Goal: Check status

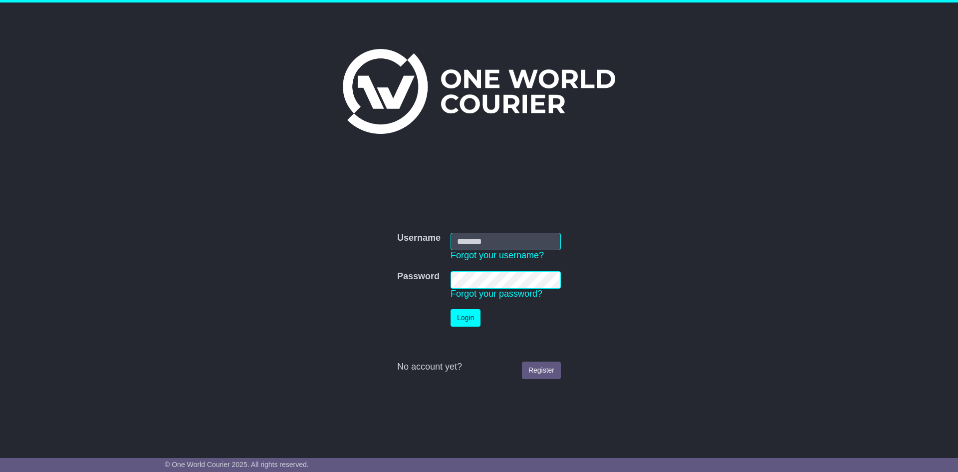
type input "**********"
click at [467, 321] on button "Login" at bounding box center [466, 317] width 30 height 17
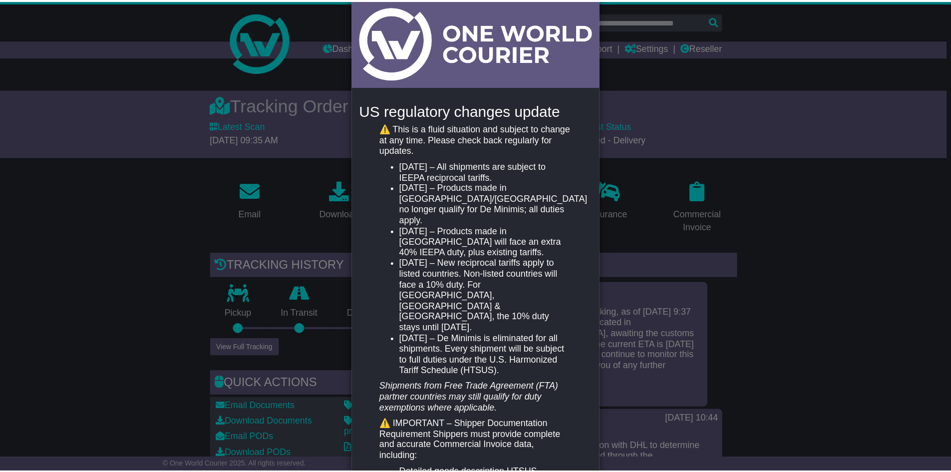
scroll to position [151, 0]
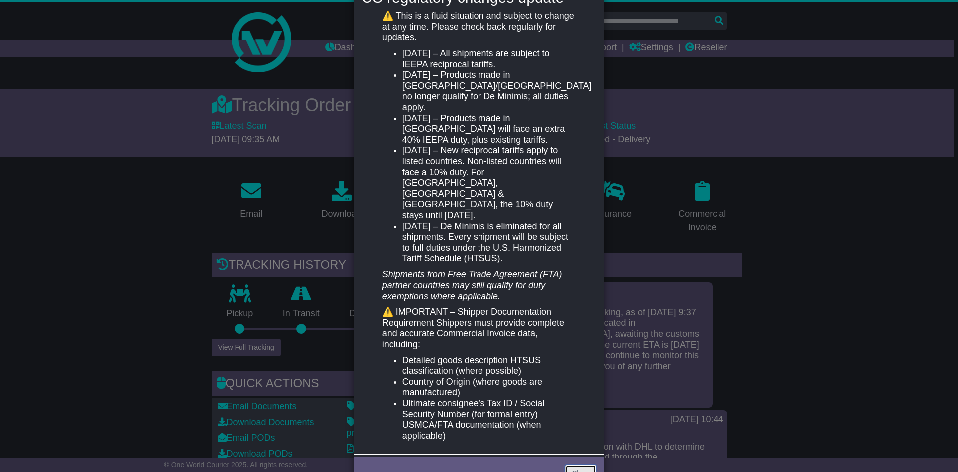
click at [587, 464] on link "Close" at bounding box center [580, 472] width 31 height 17
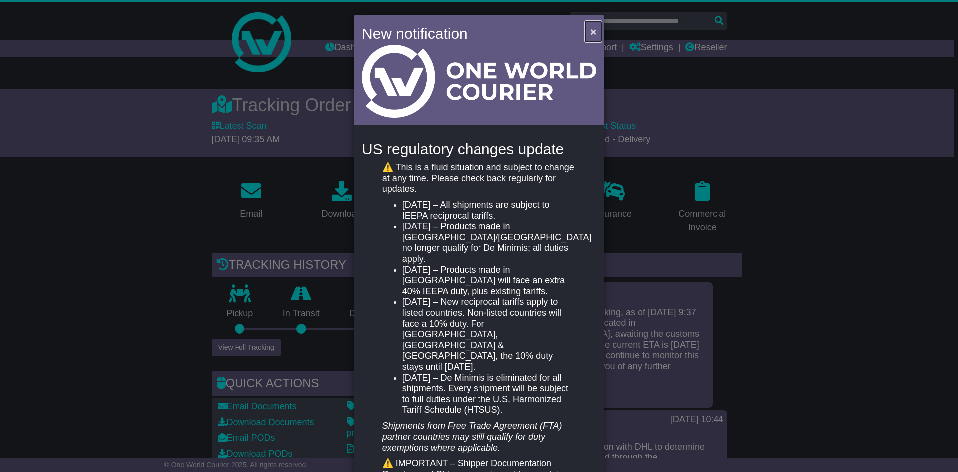
drag, startPoint x: 595, startPoint y: 27, endPoint x: 590, endPoint y: 30, distance: 5.1
click at [593, 27] on button "×" at bounding box center [593, 31] width 16 height 20
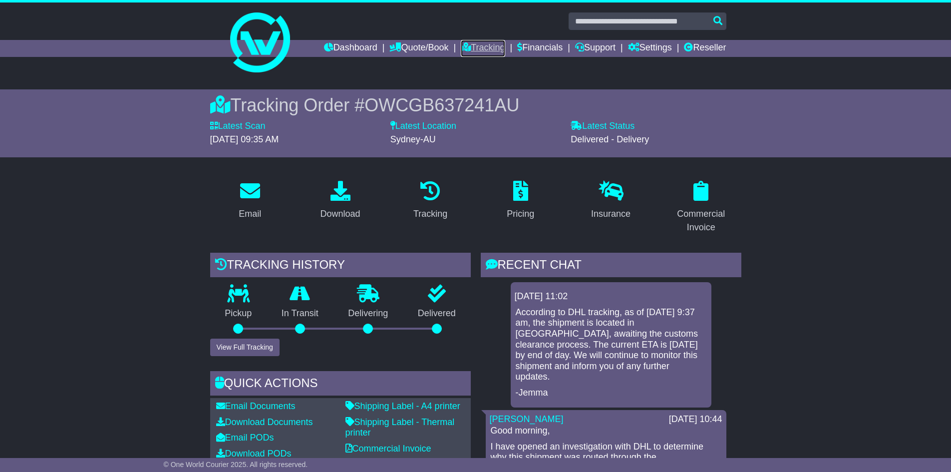
click at [474, 43] on link "Tracking" at bounding box center [483, 48] width 44 height 17
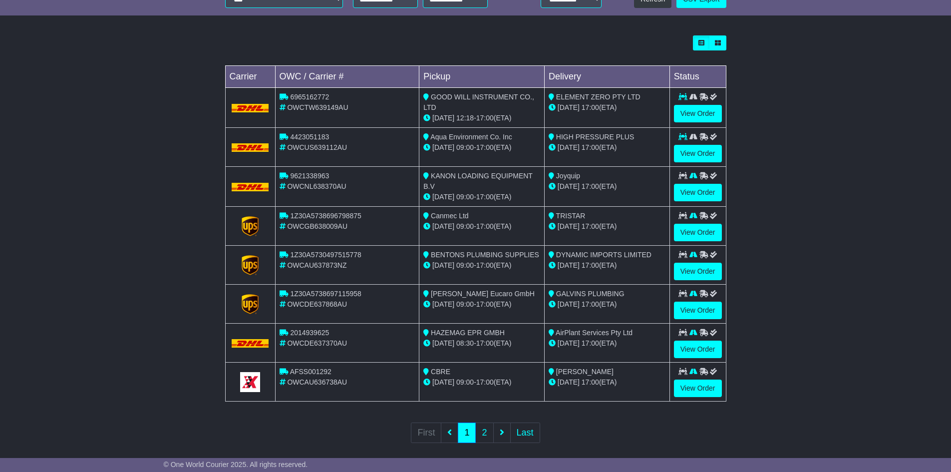
scroll to position [269, 0]
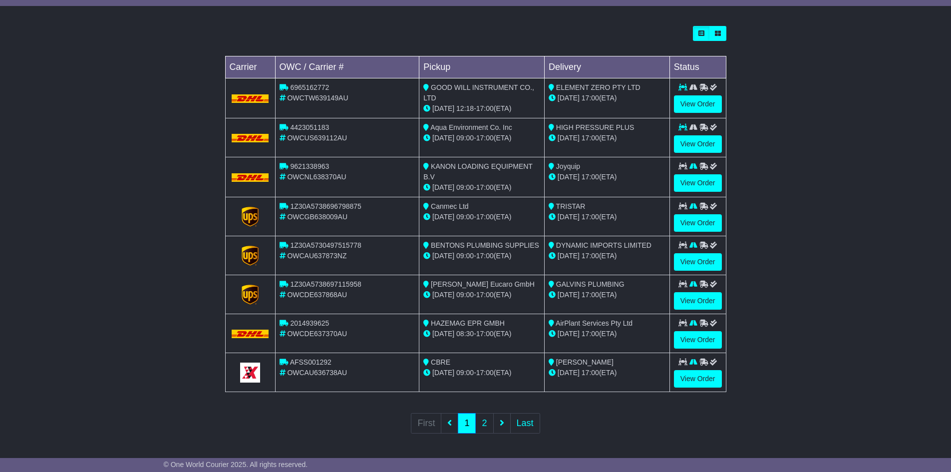
click at [318, 319] on span "2014939625" at bounding box center [309, 323] width 39 height 8
copy span "2014939625"
click at [688, 341] on link "View Order" at bounding box center [698, 339] width 48 height 17
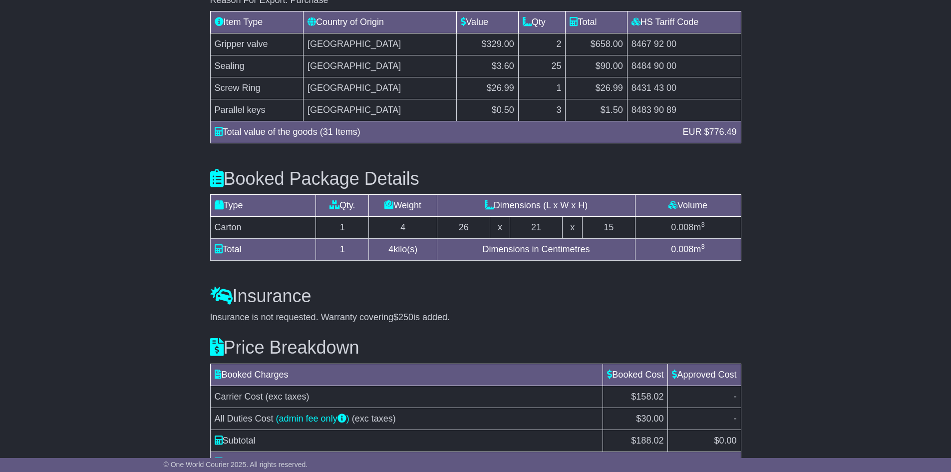
scroll to position [991, 0]
